Goal: Task Accomplishment & Management: Complete application form

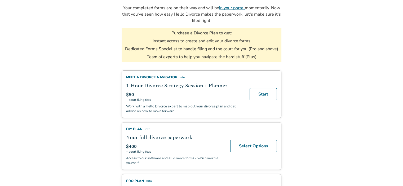
scroll to position [80, 0]
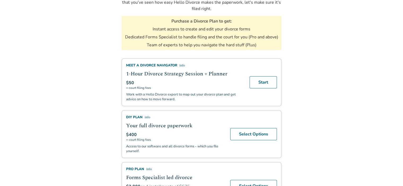
click at [180, 64] on span "info" at bounding box center [181, 65] width 3 height 3
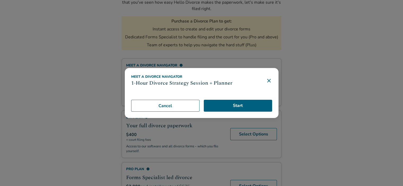
click at [270, 81] on icon at bounding box center [269, 81] width 6 height 6
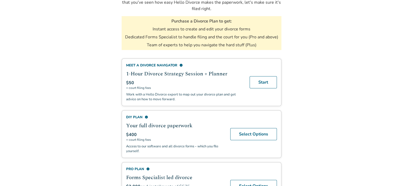
click at [332, 64] on body "Return to Portal You're One Step Away from an Easier Divorce Your completed for…" at bounding box center [201, 95] width 403 height 350
click at [341, 85] on body "Return to Portal You're One Step Away from an Easier Divorce Your completed for…" at bounding box center [201, 95] width 403 height 350
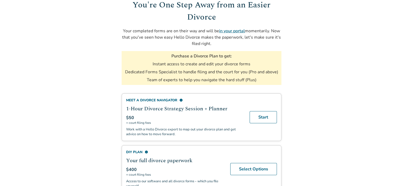
scroll to position [0, 0]
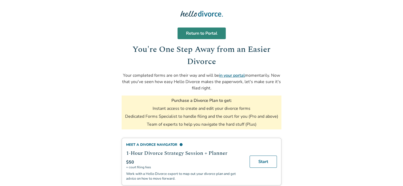
click at [185, 34] on link "Return to Portal" at bounding box center [202, 34] width 48 height 12
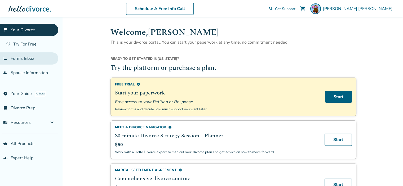
click at [26, 60] on span "Forms Inbox" at bounding box center [23, 59] width 24 height 6
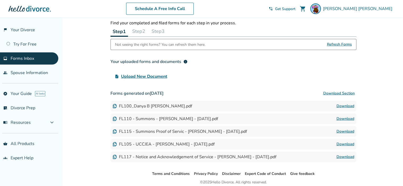
scroll to position [40, 0]
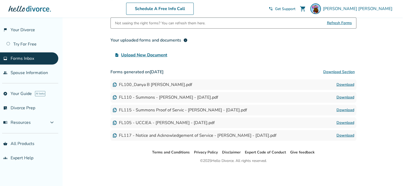
click at [347, 73] on button "Download Section" at bounding box center [339, 72] width 35 height 11
click at [345, 72] on button "Download Section" at bounding box center [339, 72] width 35 height 11
click at [255, 55] on div "upload_file Upload New Document" at bounding box center [234, 55] width 246 height 11
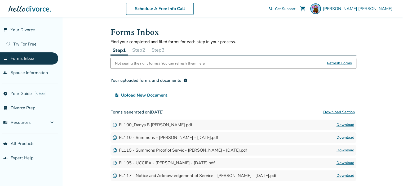
scroll to position [0, 0]
click at [136, 51] on button "Step 2" at bounding box center [138, 50] width 17 height 11
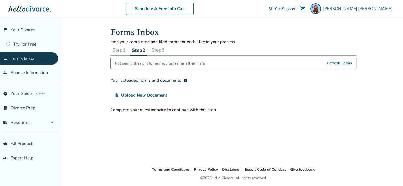
click at [160, 49] on button "Step 3" at bounding box center [158, 50] width 17 height 11
click at [122, 49] on button "Step 1" at bounding box center [119, 50] width 17 height 11
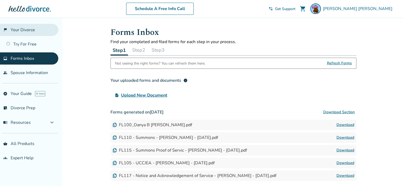
click at [28, 31] on link "flag_2 Your Divorce" at bounding box center [29, 30] width 58 height 12
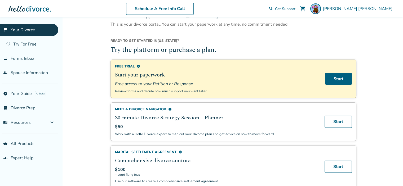
scroll to position [80, 0]
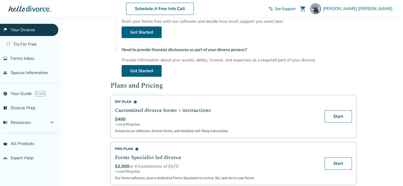
scroll to position [262, 0]
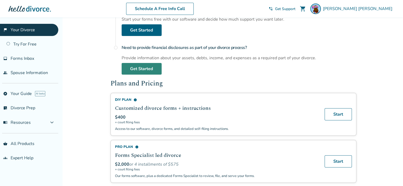
click at [144, 68] on link "Get Started" at bounding box center [142, 69] width 40 height 12
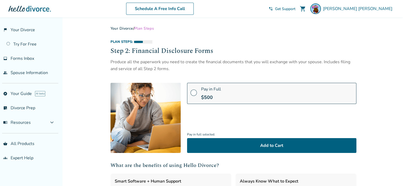
click at [115, 28] on link "Your Divorce" at bounding box center [122, 28] width 23 height 5
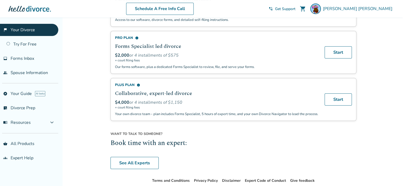
scroll to position [370, 0]
